Goal: Task Accomplishment & Management: Manage account settings

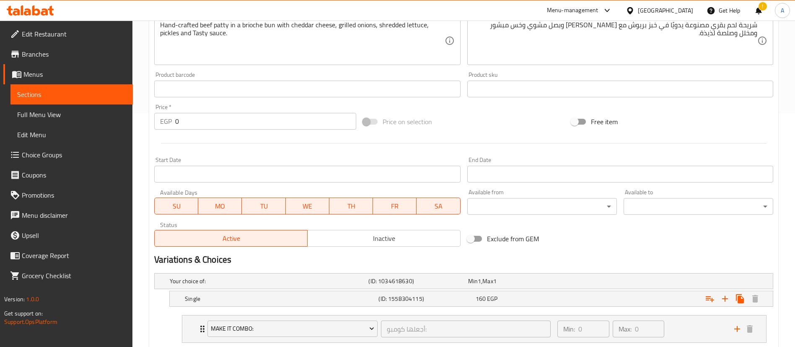
scroll to position [404, 0]
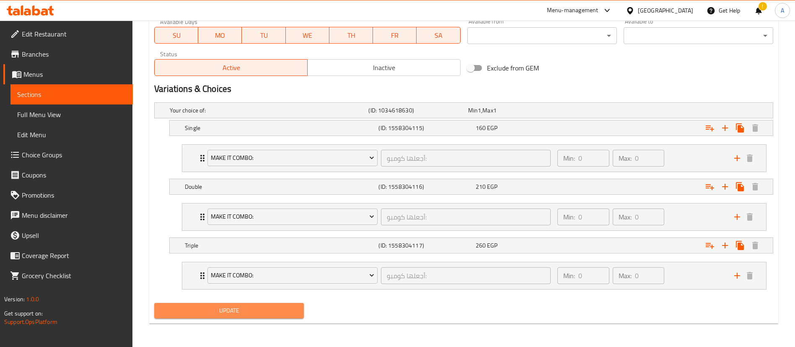
click at [219, 312] on span "Update" at bounding box center [229, 310] width 136 height 10
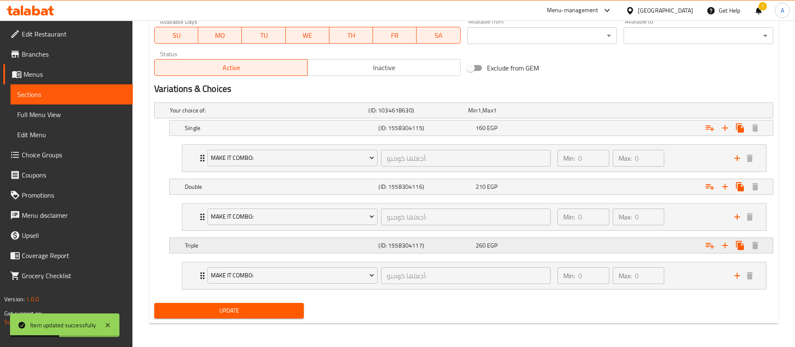
scroll to position [0, 0]
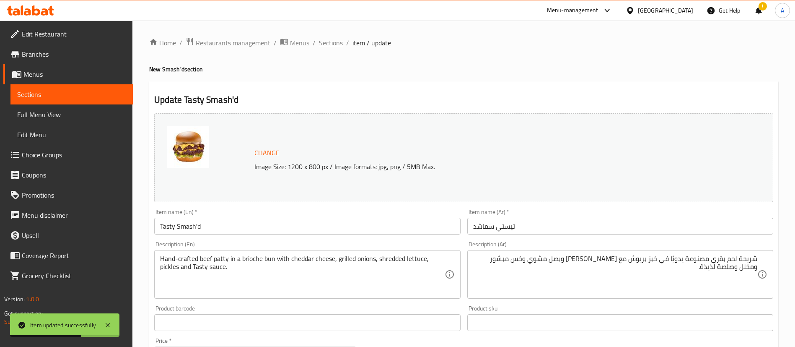
click at [328, 42] on span "Sections" at bounding box center [331, 43] width 24 height 10
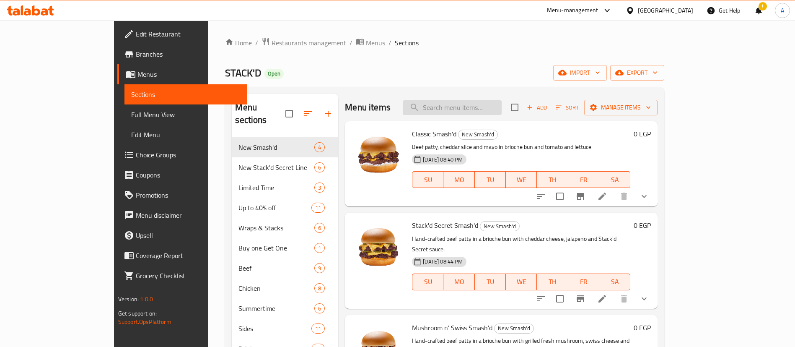
paste input "Classic Smash'd"
click at [494, 109] on input "Classic Smash'd" at bounding box center [452, 107] width 99 height 15
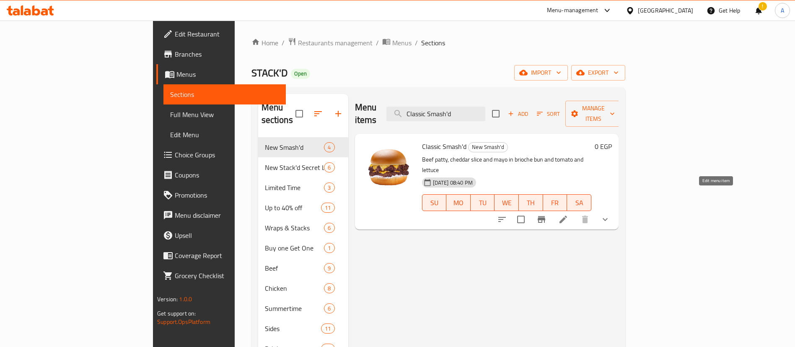
type input "Classic Smash'd"
click at [568, 214] on icon at bounding box center [563, 219] width 10 height 10
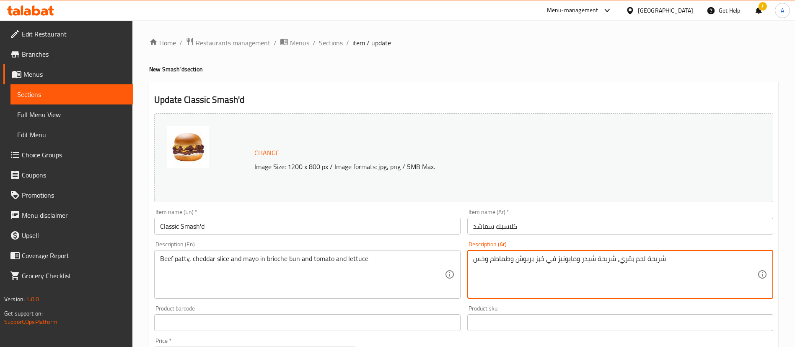
paste textarea "فطيرة لحم بقري مصنوعة يدويًا في خبز بريوش مع جبن شيدر وطماطم وخس ومايونيز."
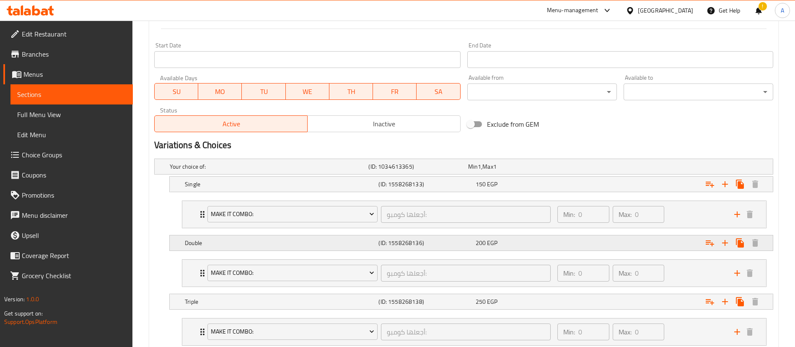
scroll to position [404, 0]
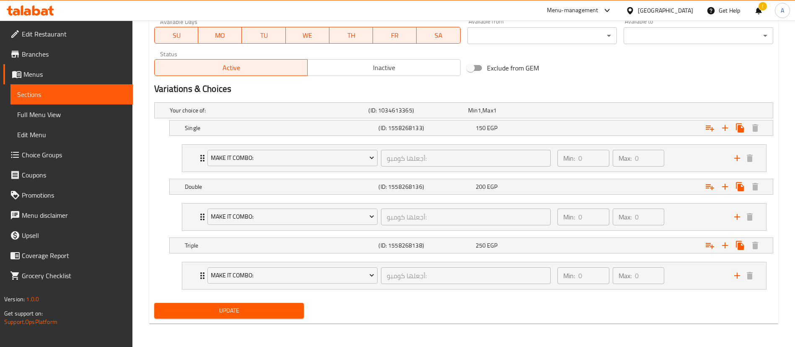
type textarea "شريحة لحم بقري مصنوعة يدويًا في خبز بريوش مع [PERSON_NAME] وطماطم وخس ومايونيز."
click at [237, 308] on span "Update" at bounding box center [229, 310] width 136 height 10
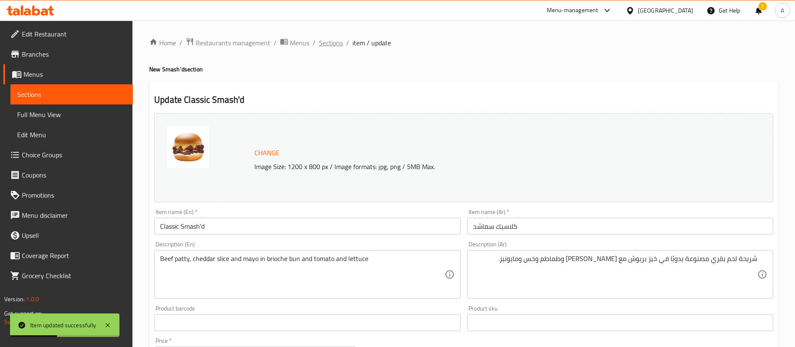
click at [327, 44] on span "Sections" at bounding box center [331, 43] width 24 height 10
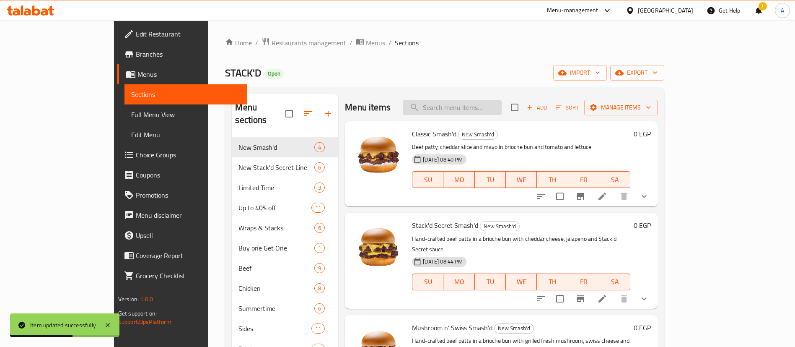
paste input "Stack'd Secret Tower Sandwich"
click at [500, 110] on input "Stack'd Secret Tower Sandwich" at bounding box center [452, 107] width 99 height 15
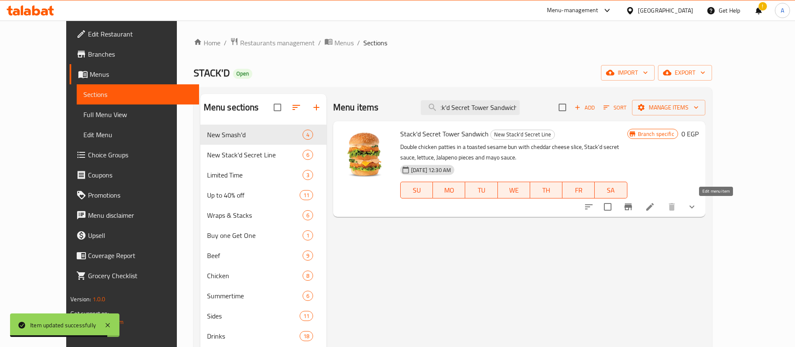
type input "Stack'd Secret Tower Sandwich"
click at [655, 206] on icon at bounding box center [650, 207] width 10 height 10
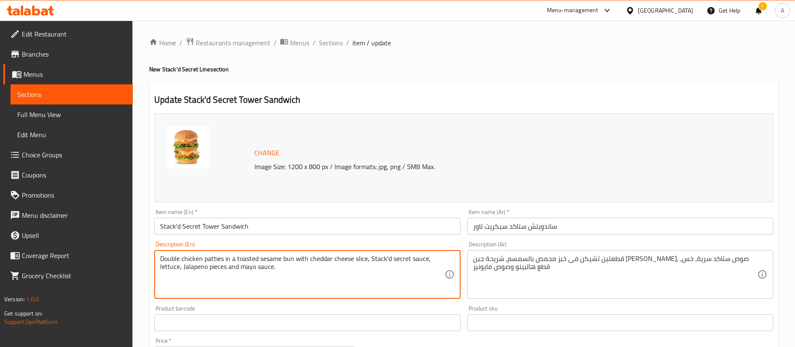
paste textarea ", lettuce, Jalapeno and Stack'd secret sauce"
type textarea "Double chicken patties in a toasted sesame bun with cheddar cheese, lettuce, Ja…"
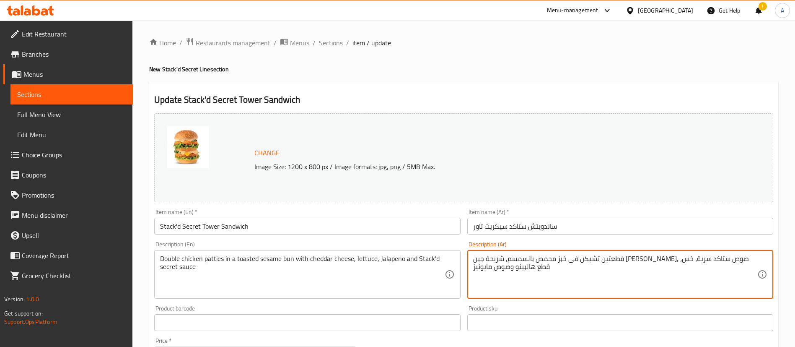
paste textarea "طائر دجاج مزدوجة في خبز السمسم المحمص مع جبن [PERSON_NAME] والخس والفلفل الحار …"
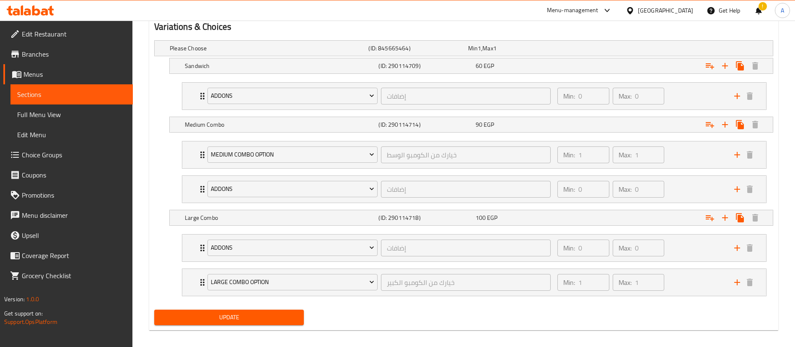
scroll to position [473, 0]
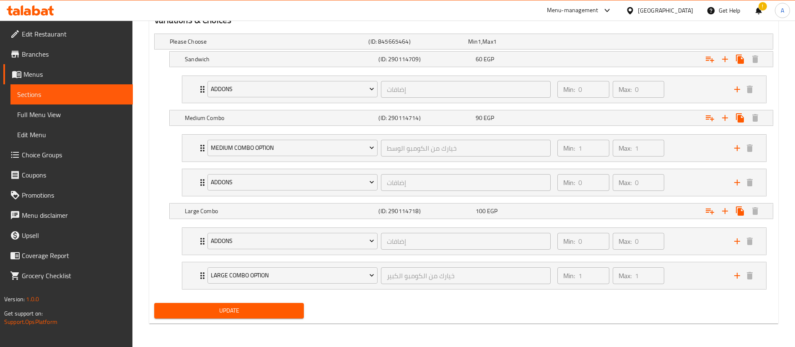
type textarea "قطعتين دجاج في خبز السمسم المحمص مع جبن [PERSON_NAME] والخس والفلفل الحار وصلصة…"
click at [231, 309] on span "Update" at bounding box center [229, 310] width 136 height 10
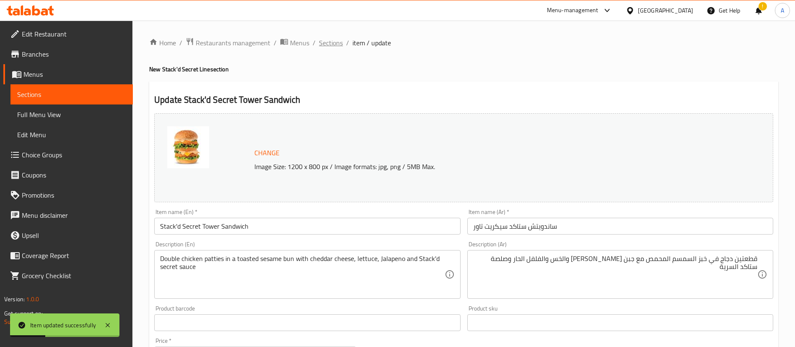
click at [330, 38] on span "Sections" at bounding box center [331, 43] width 24 height 10
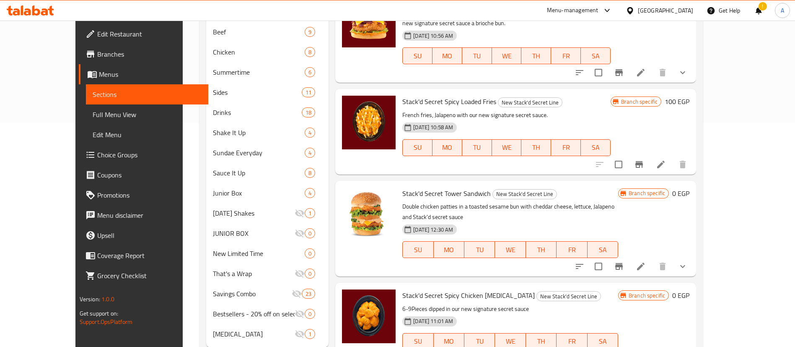
scroll to position [247, 0]
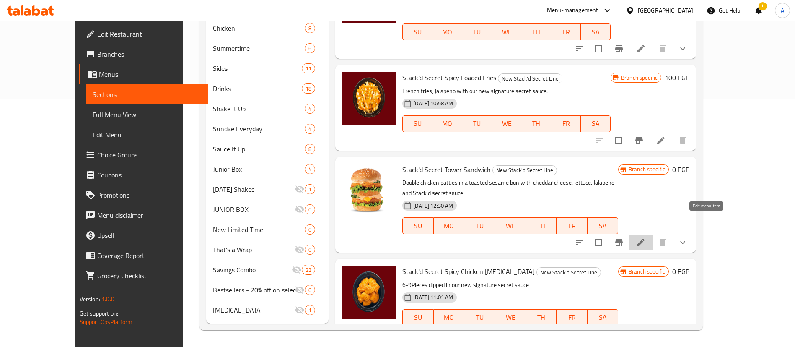
click at [646, 237] on icon at bounding box center [641, 242] width 10 height 10
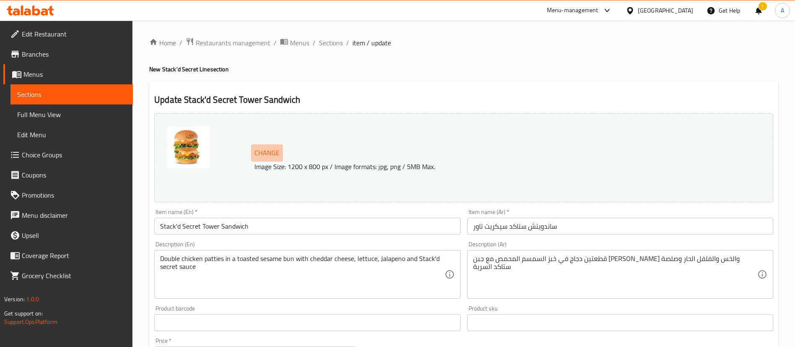
click at [271, 147] on span "Change" at bounding box center [266, 153] width 25 height 12
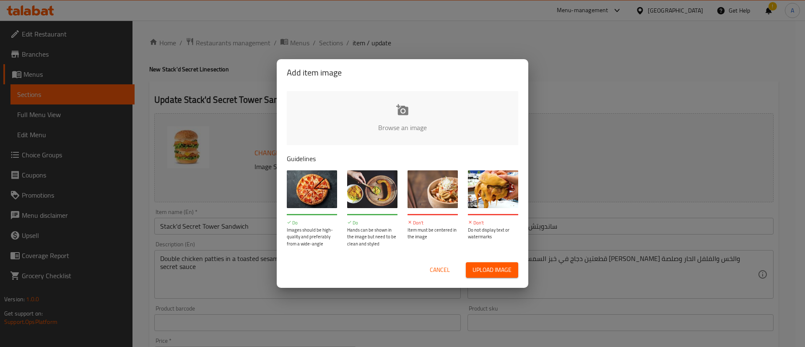
click at [399, 100] on input "file" at bounding box center [686, 130] width 798 height 78
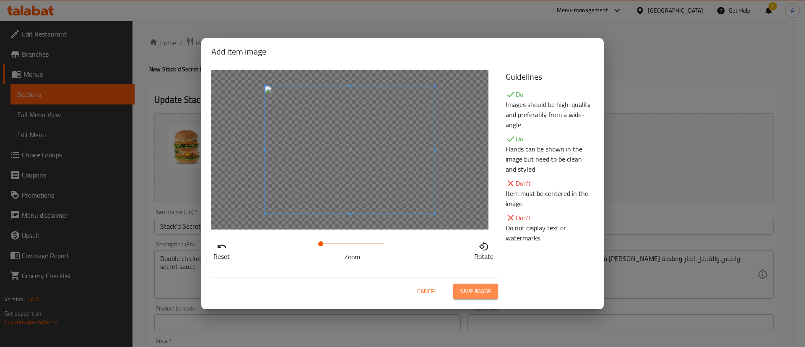
click at [479, 293] on span "Save image" at bounding box center [475, 291] width 31 height 10
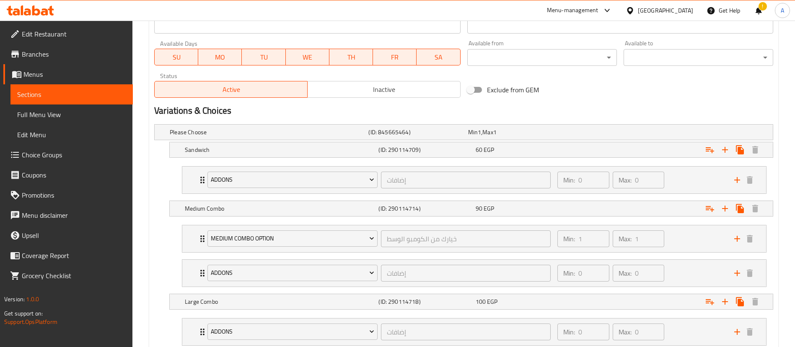
scroll to position [473, 0]
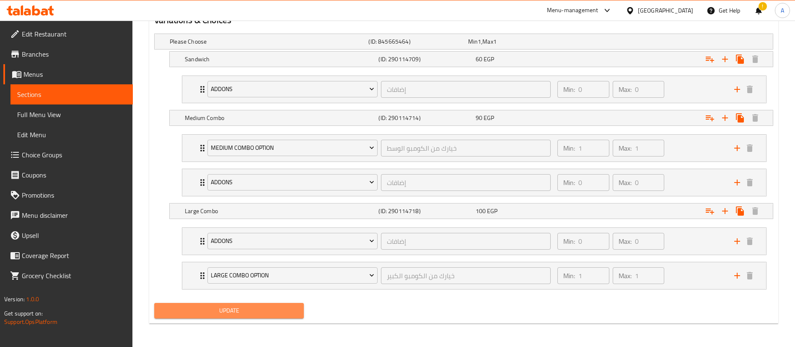
click at [242, 317] on button "Update" at bounding box center [229, 311] width 150 height 16
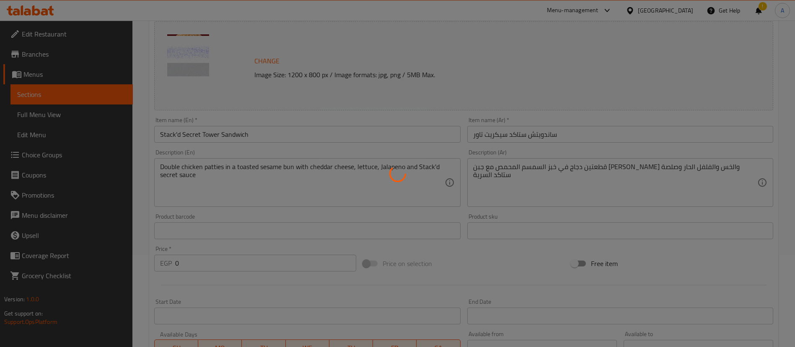
scroll to position [0, 0]
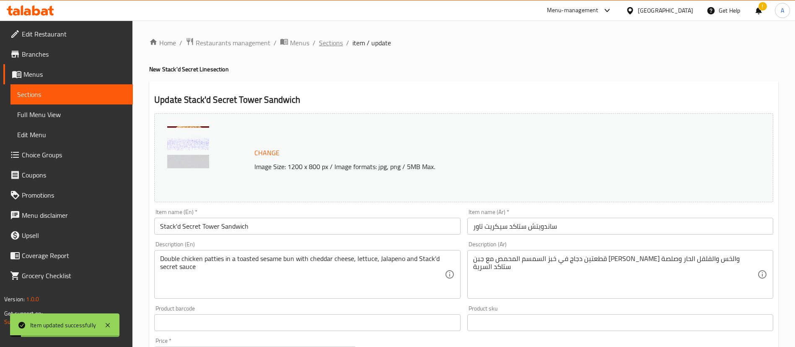
click at [334, 44] on span "Sections" at bounding box center [331, 43] width 24 height 10
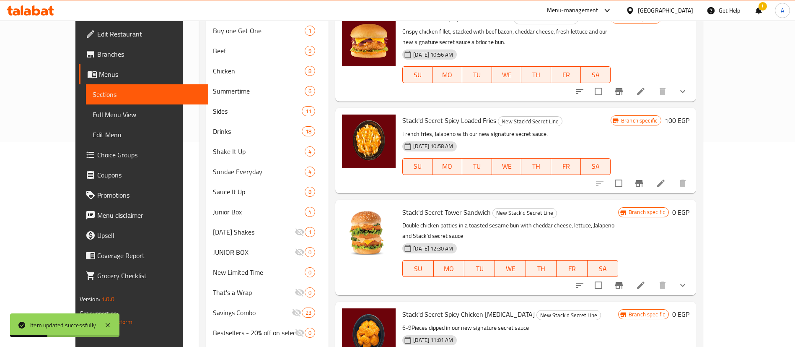
scroll to position [247, 0]
